Goal: Answer question/provide support

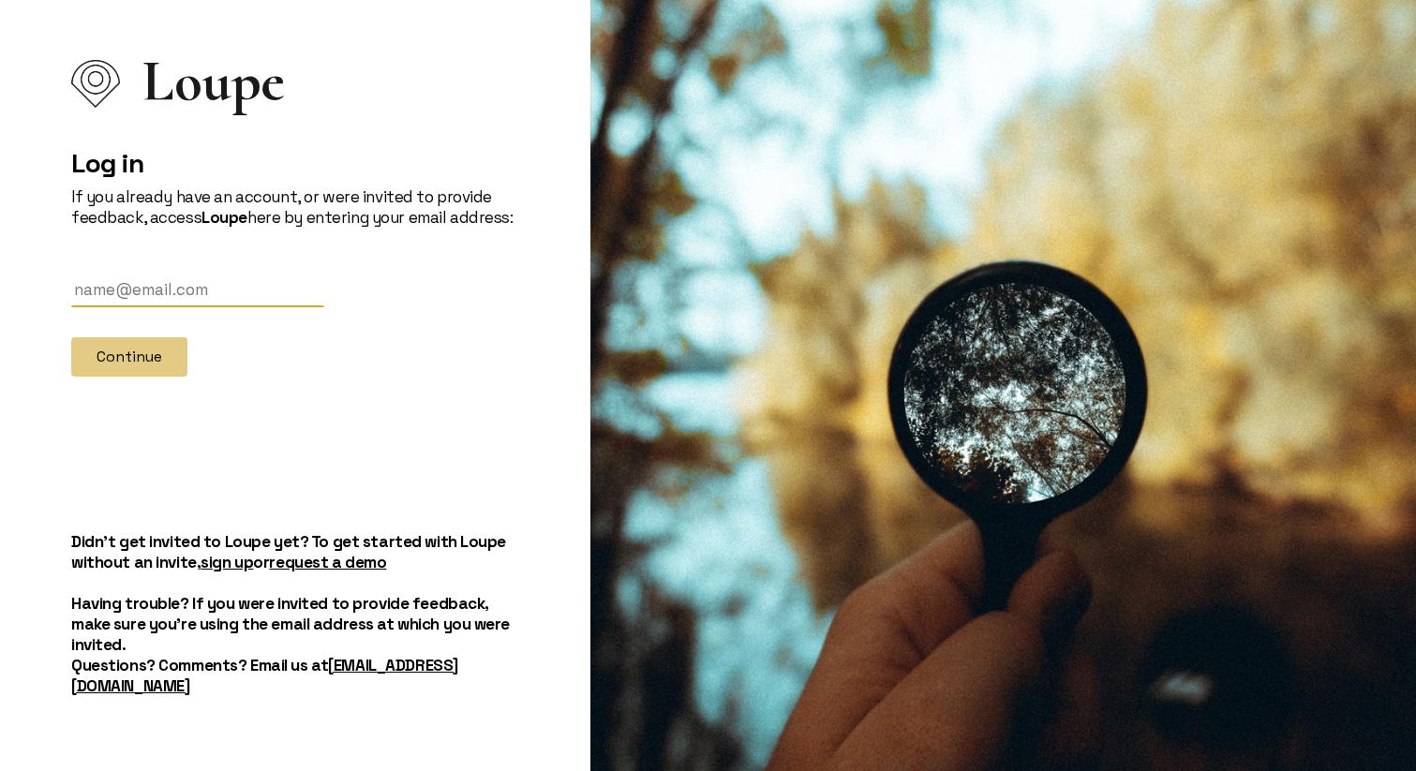
click at [210, 307] on input "text" at bounding box center [197, 290] width 253 height 35
type input "[PERSON_NAME][EMAIL_ADDRESS][PERSON_NAME][DOMAIN_NAME]"
click at [128, 377] on button "Continue" at bounding box center [129, 356] width 116 height 39
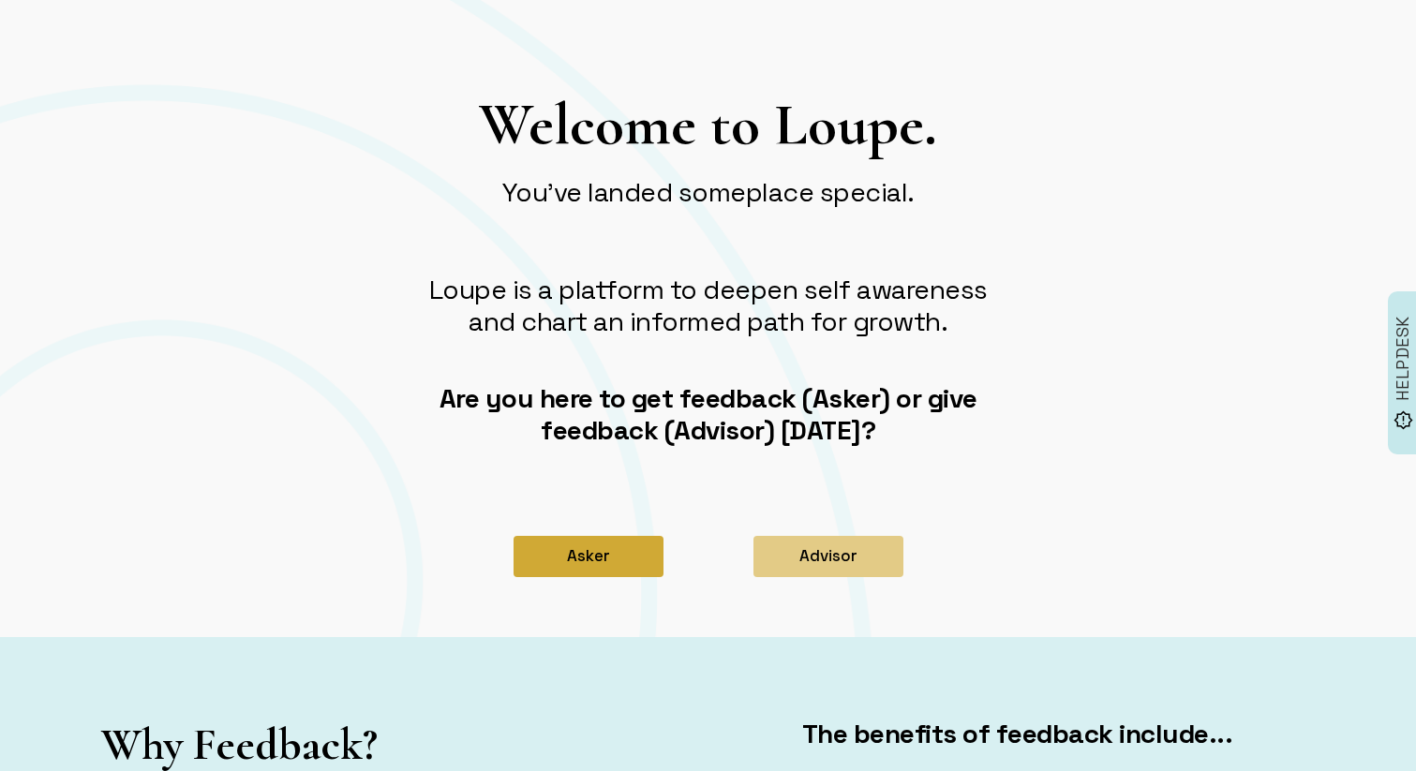
click at [621, 550] on button "Asker" at bounding box center [589, 556] width 150 height 41
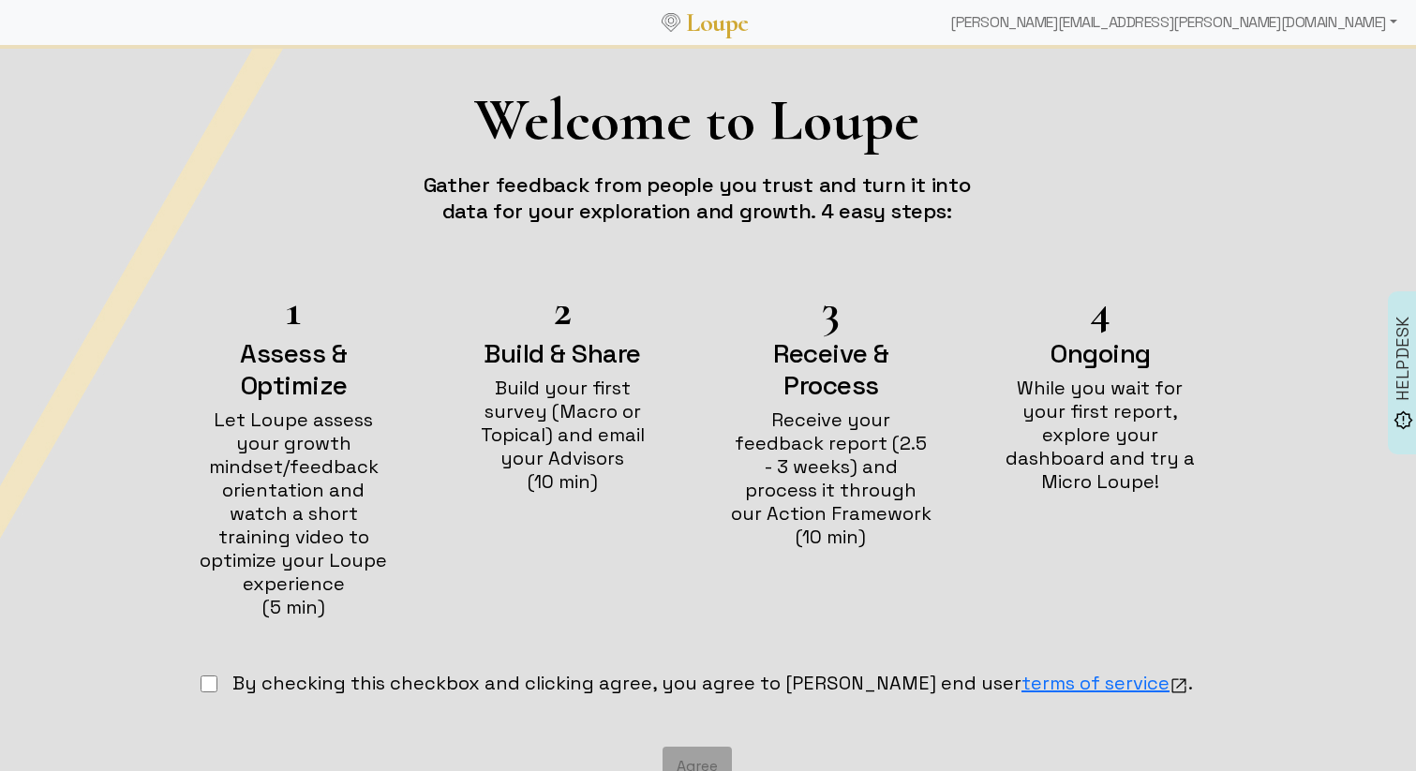
scroll to position [77, 0]
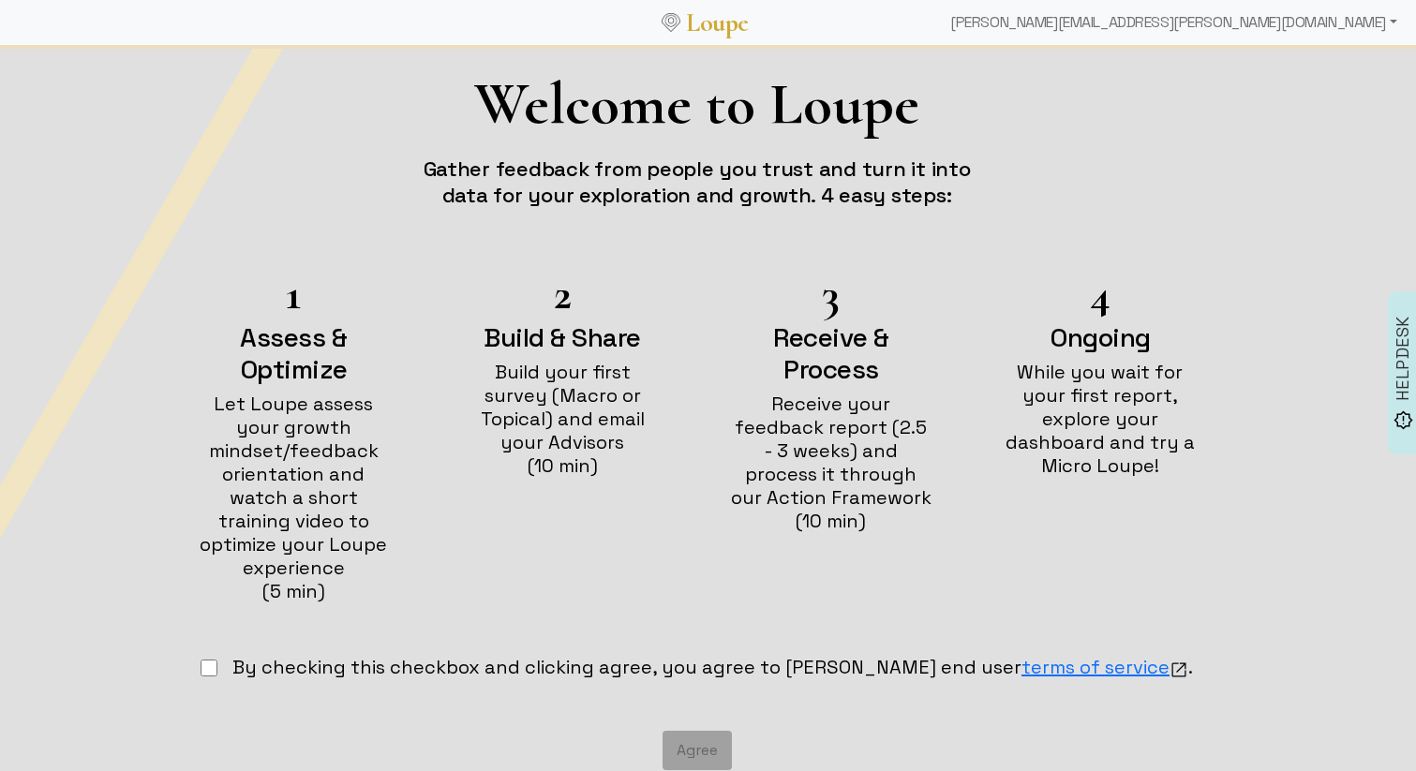
click at [217, 660] on input "checkbox" at bounding box center [209, 668] width 17 height 17
checkbox input "true"
click at [686, 731] on button "Agree" at bounding box center [696, 750] width 69 height 39
